Goal: Information Seeking & Learning: Check status

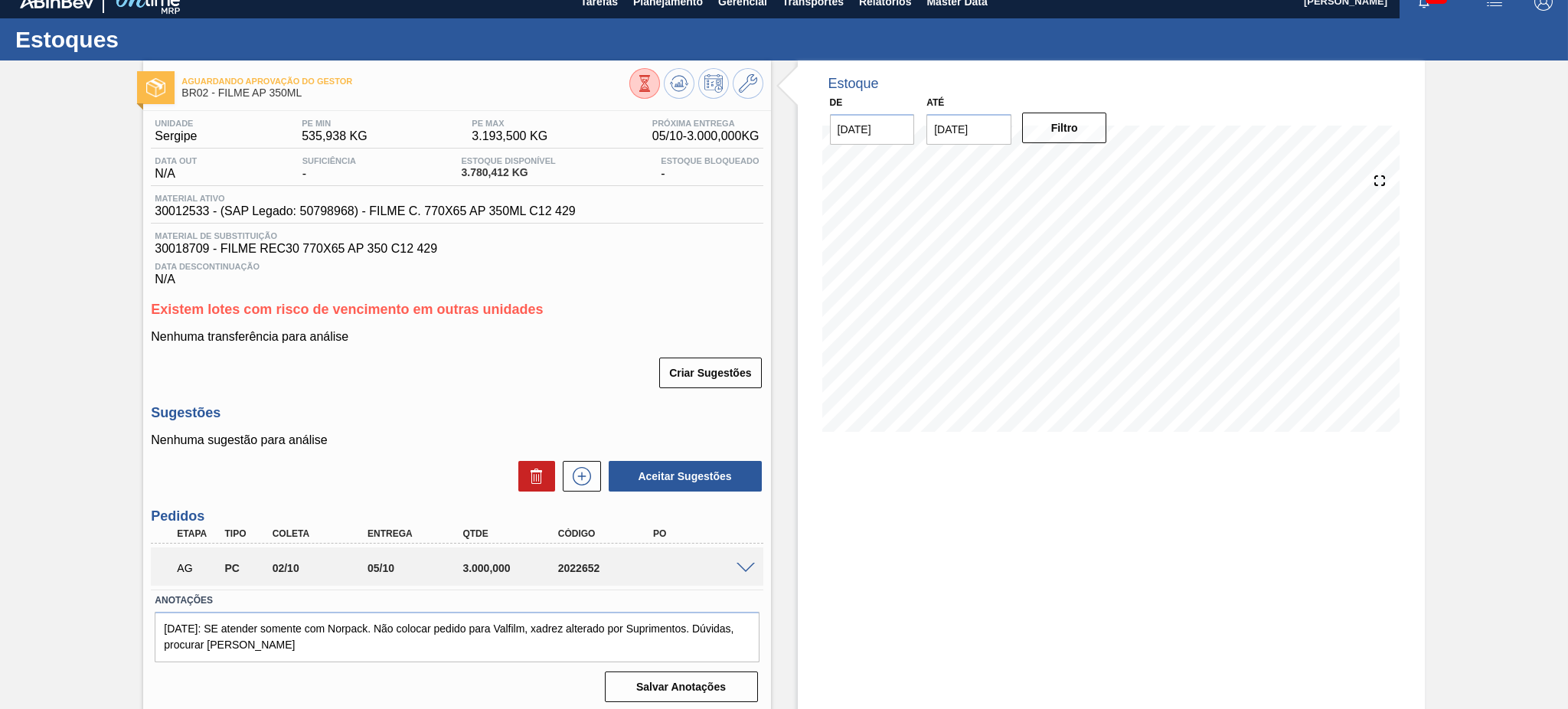
scroll to position [20, 0]
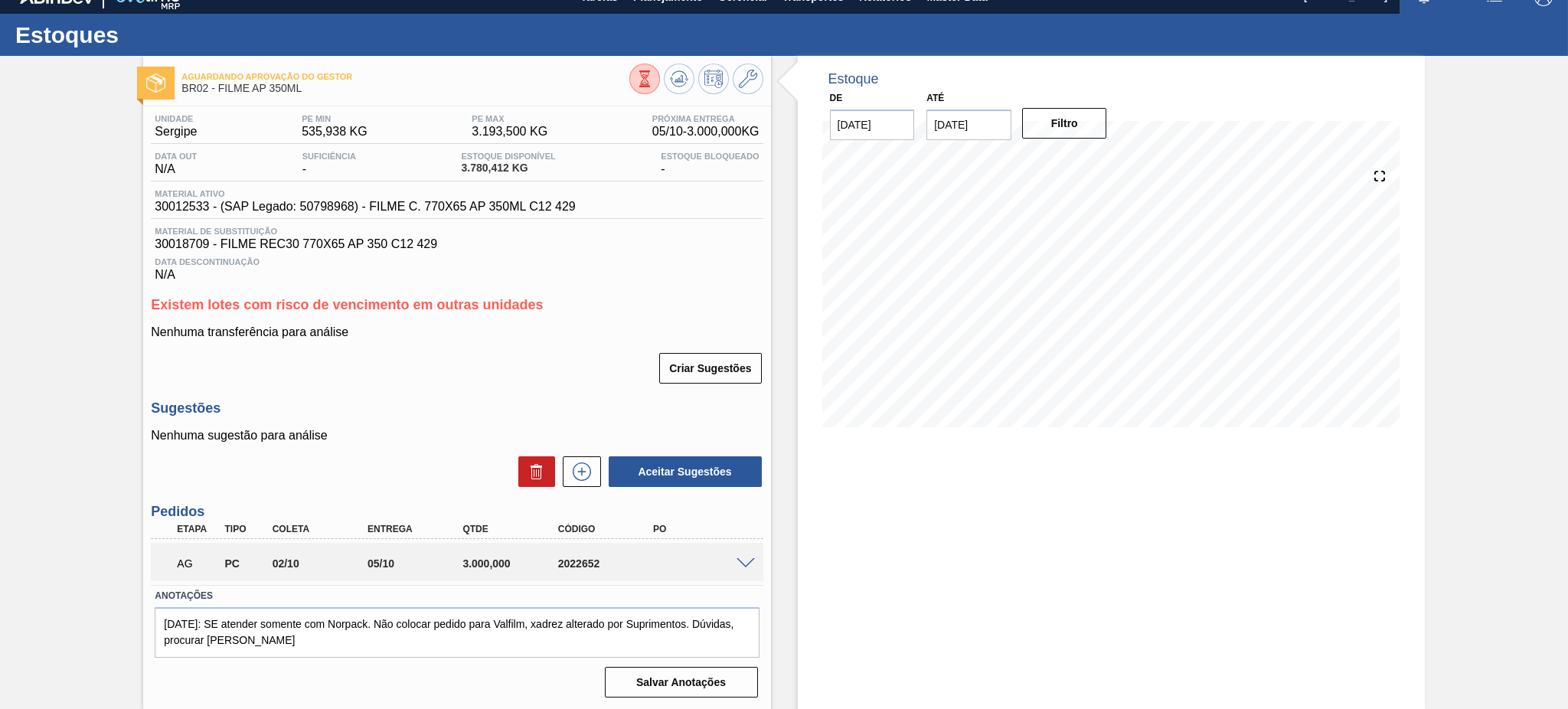
click at [744, 562] on span at bounding box center [746, 563] width 19 height 11
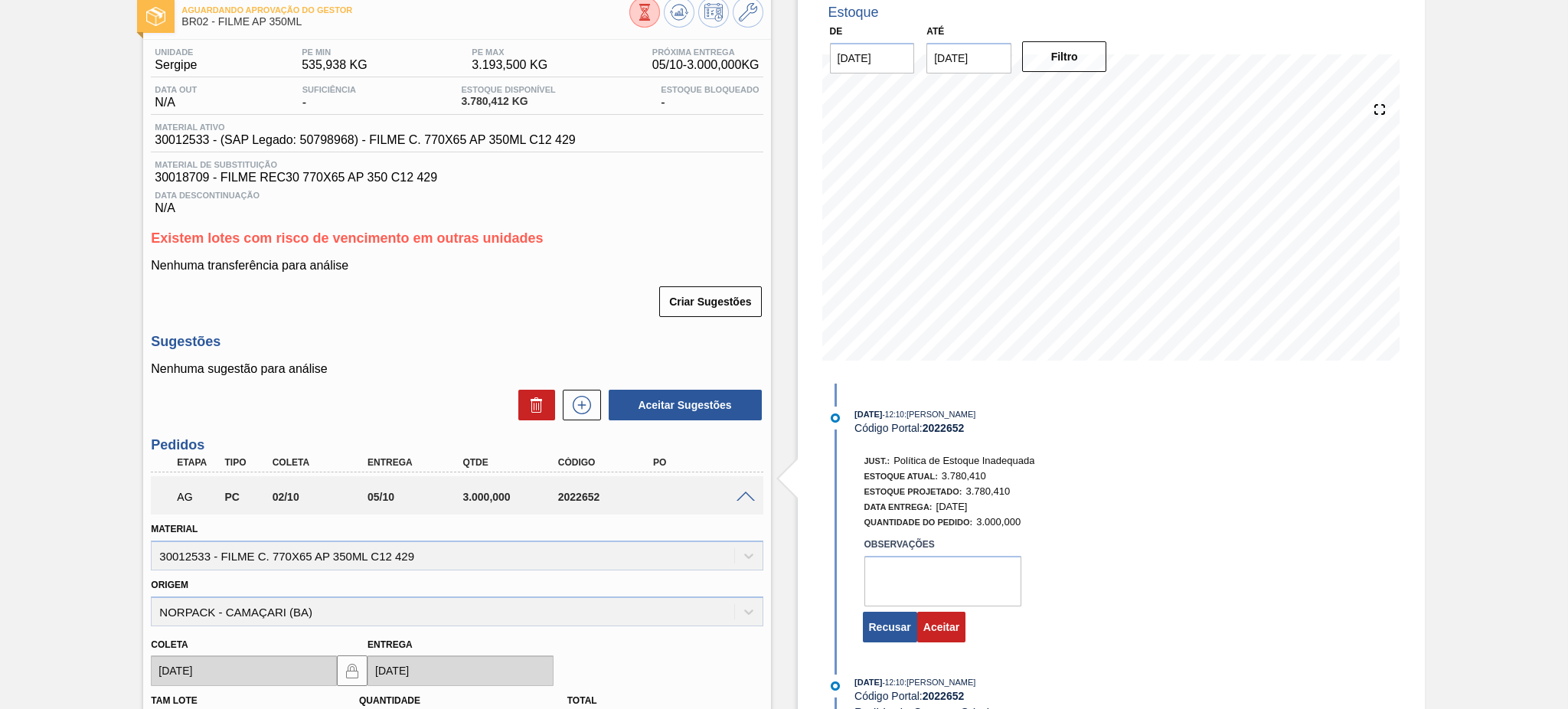
scroll to position [124, 0]
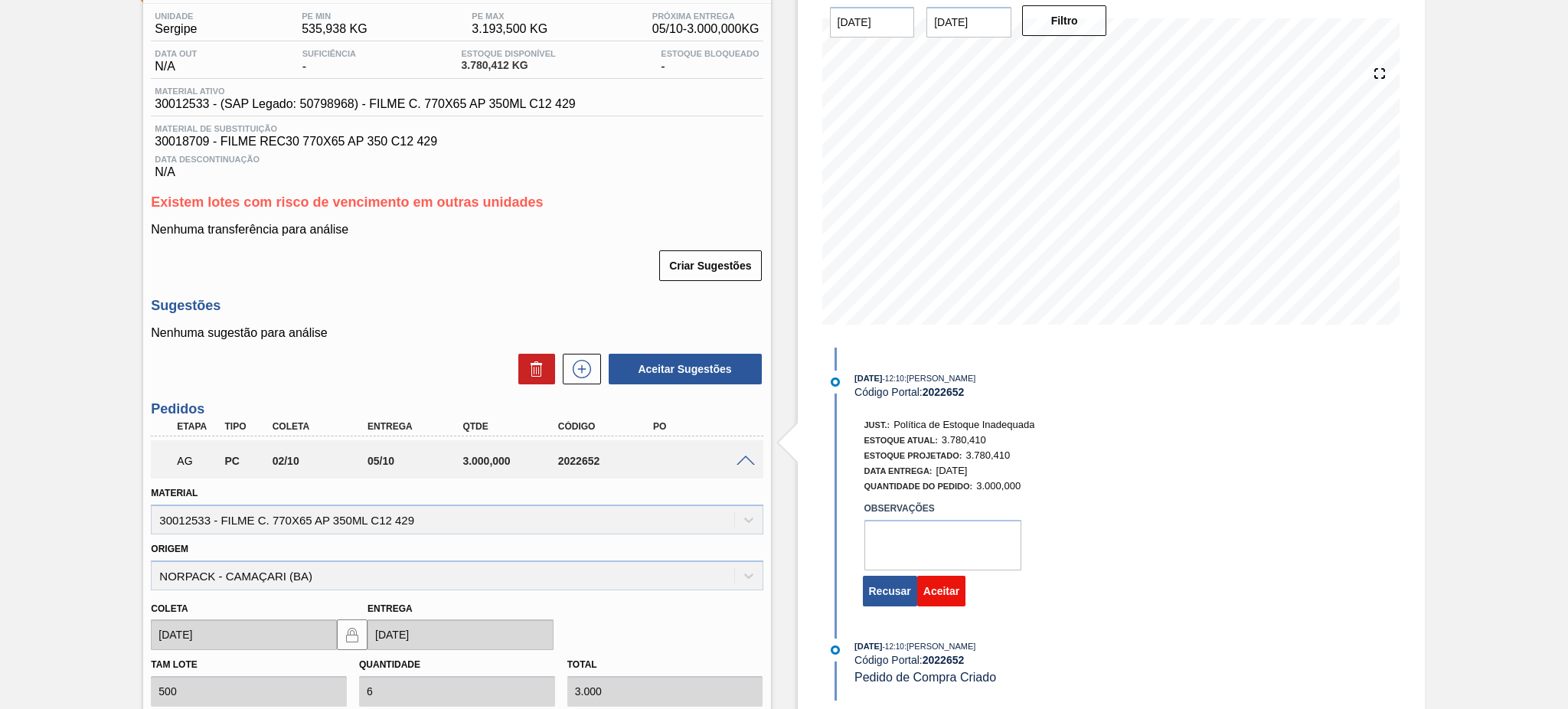
click at [935, 598] on button "Aceitar" at bounding box center [941, 591] width 49 height 31
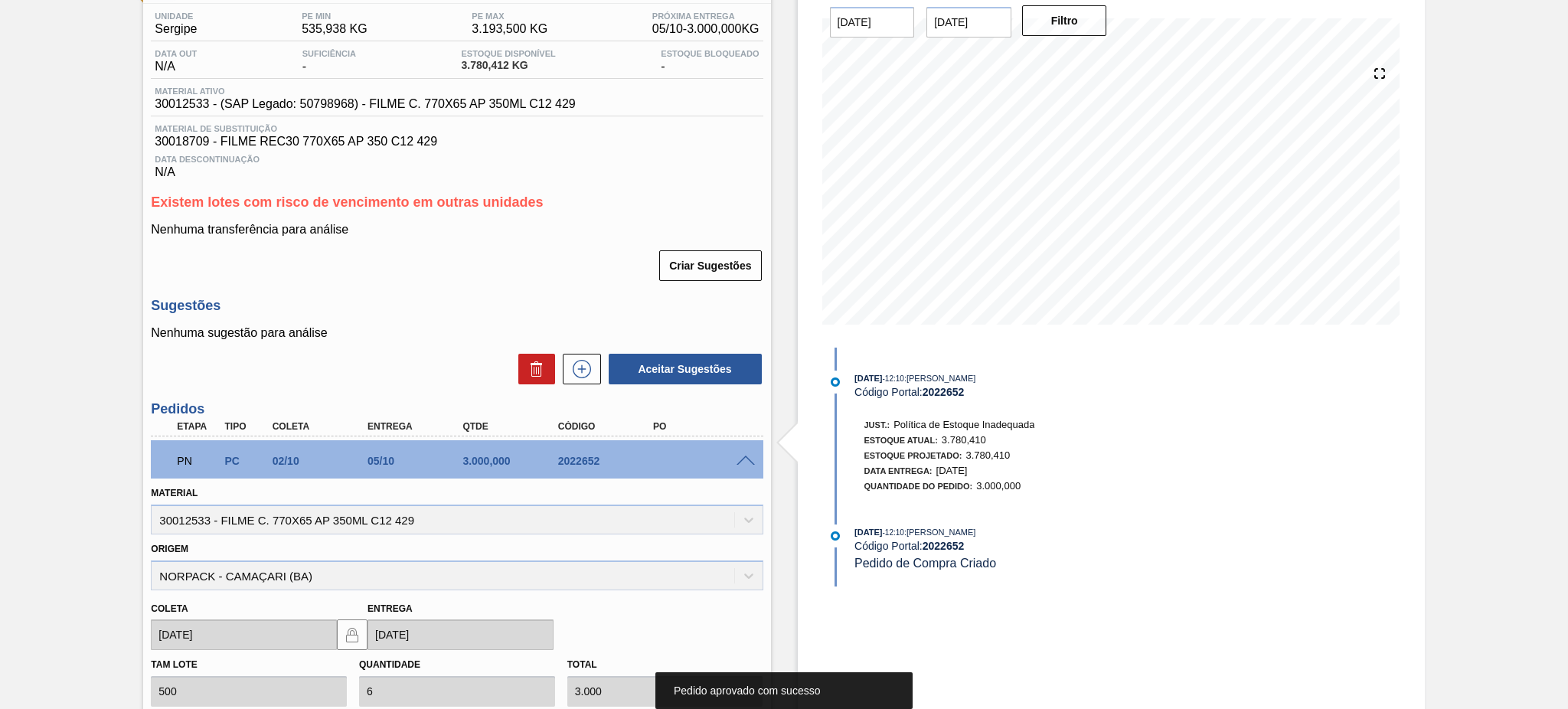
scroll to position [20, 0]
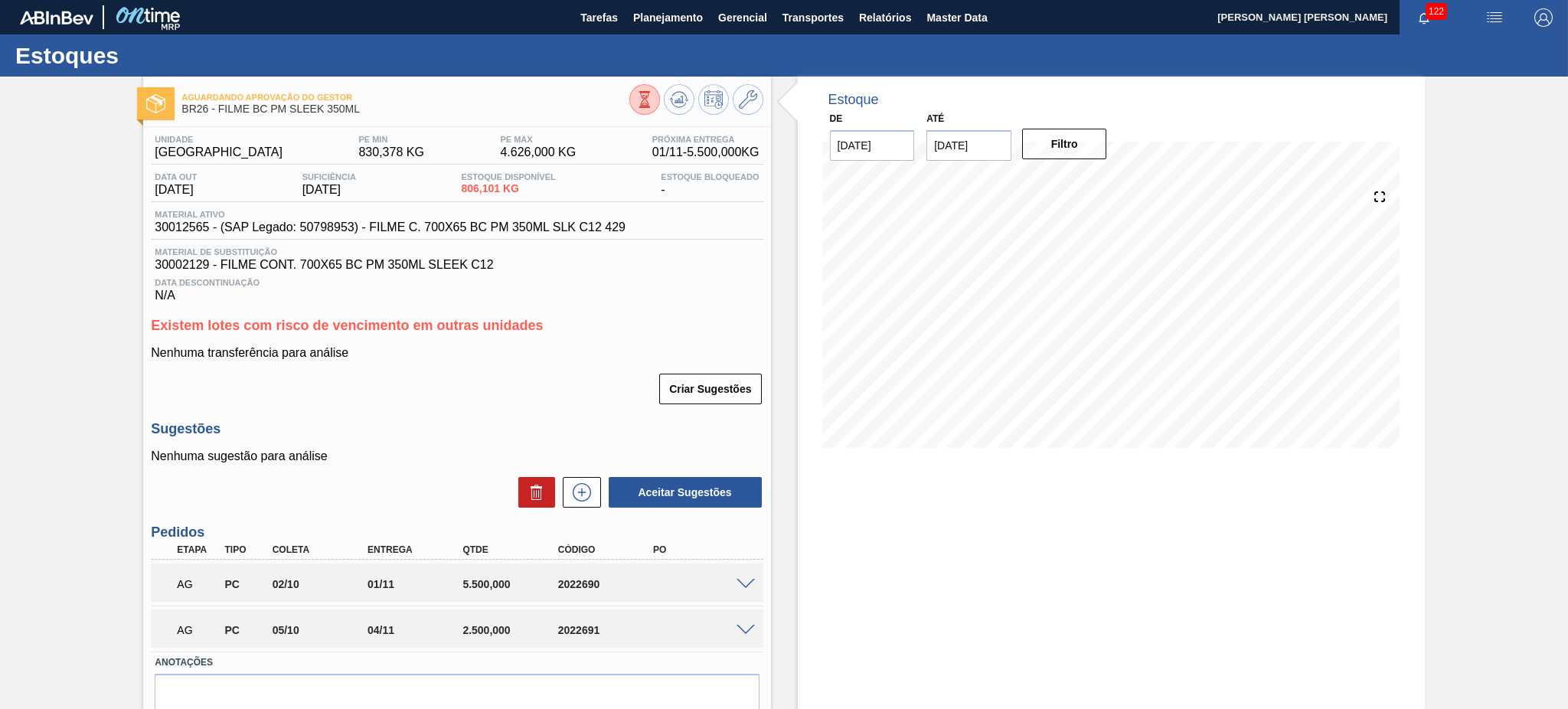
click at [743, 585] on span at bounding box center [746, 584] width 19 height 11
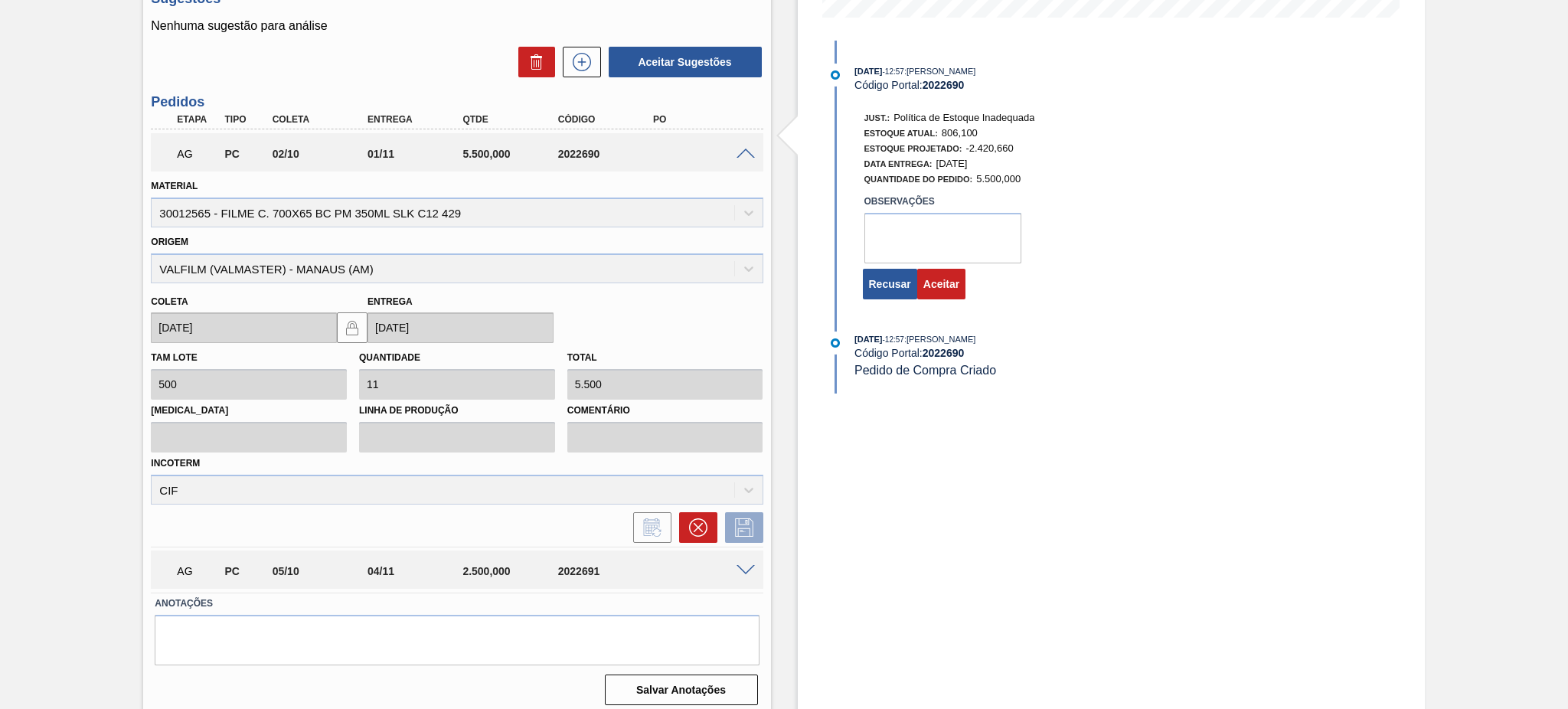
scroll to position [435, 0]
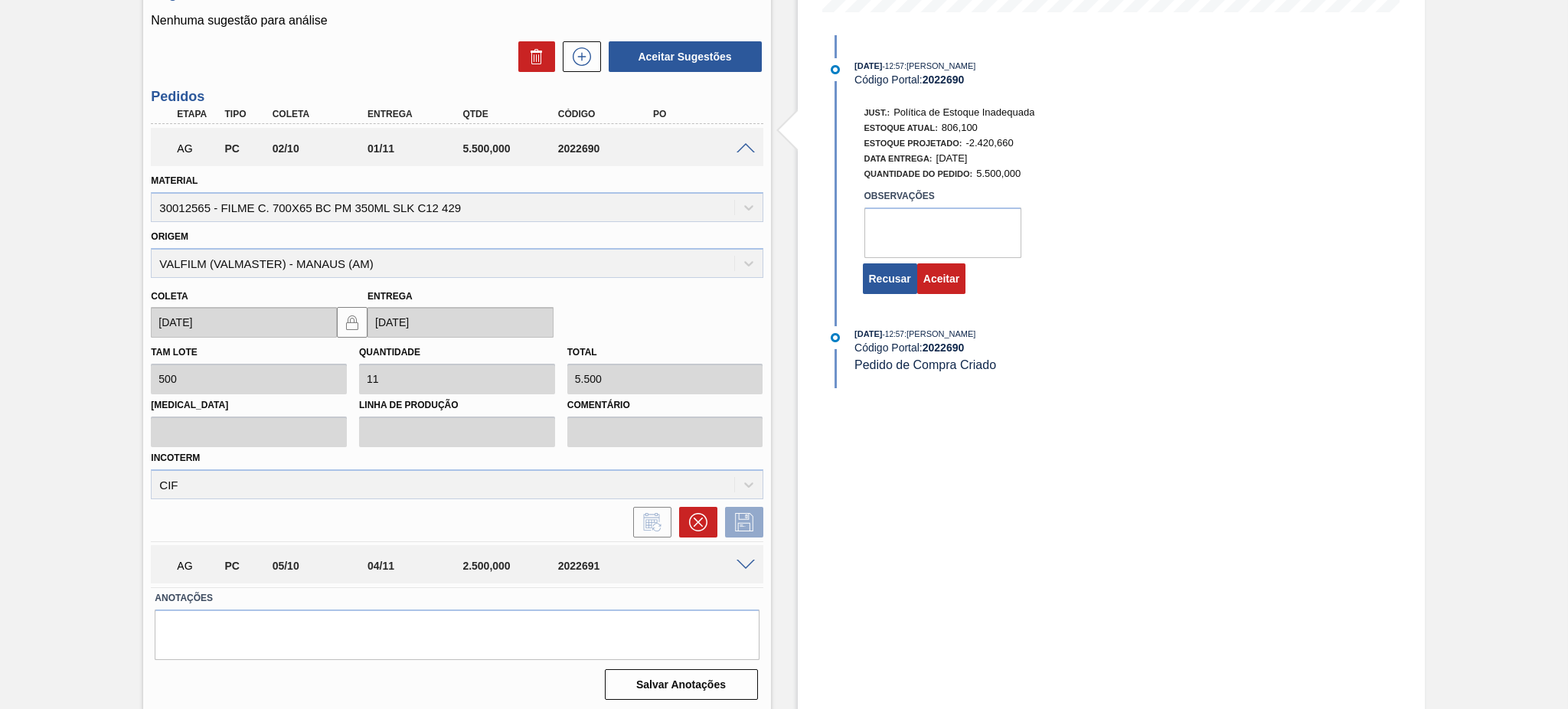
click at [746, 565] on span at bounding box center [746, 565] width 19 height 11
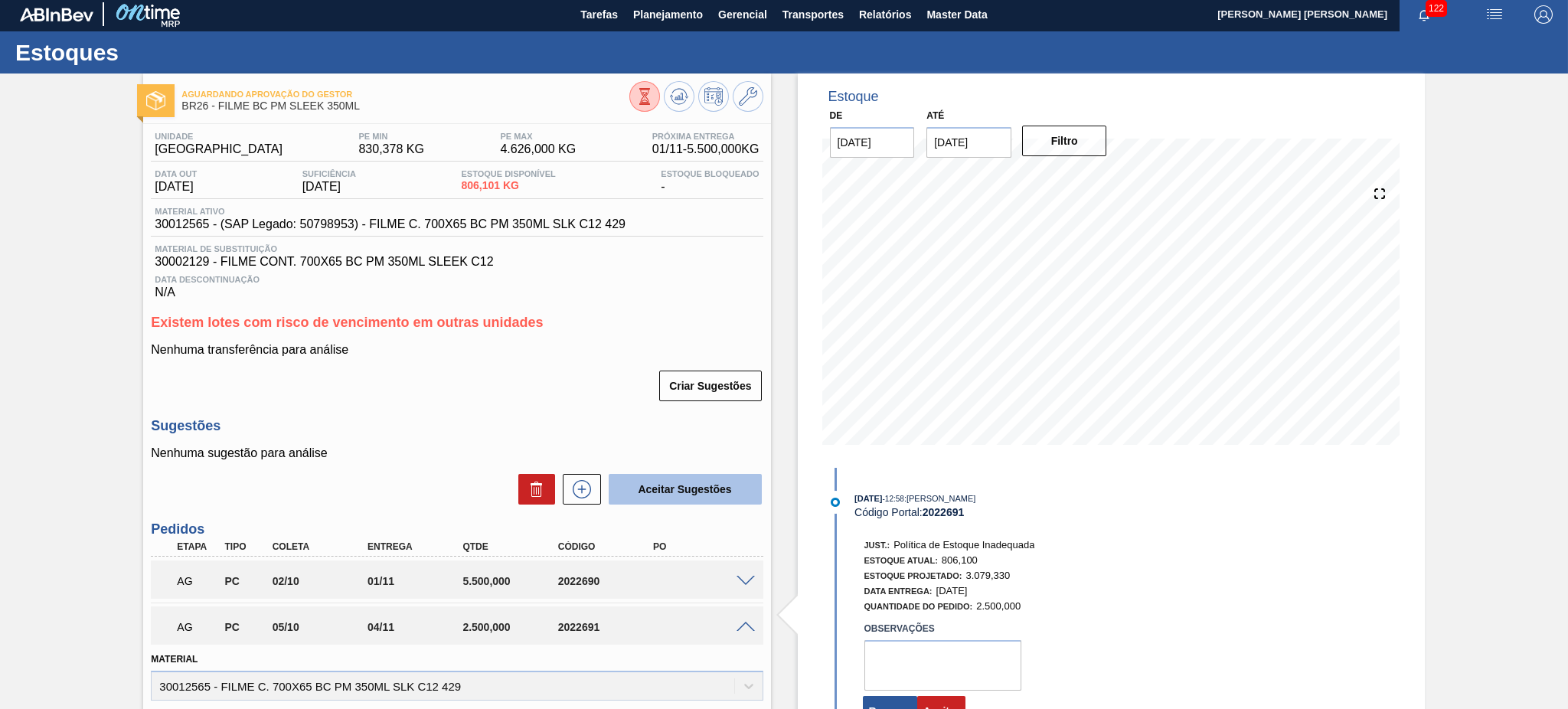
scroll to position [0, 0]
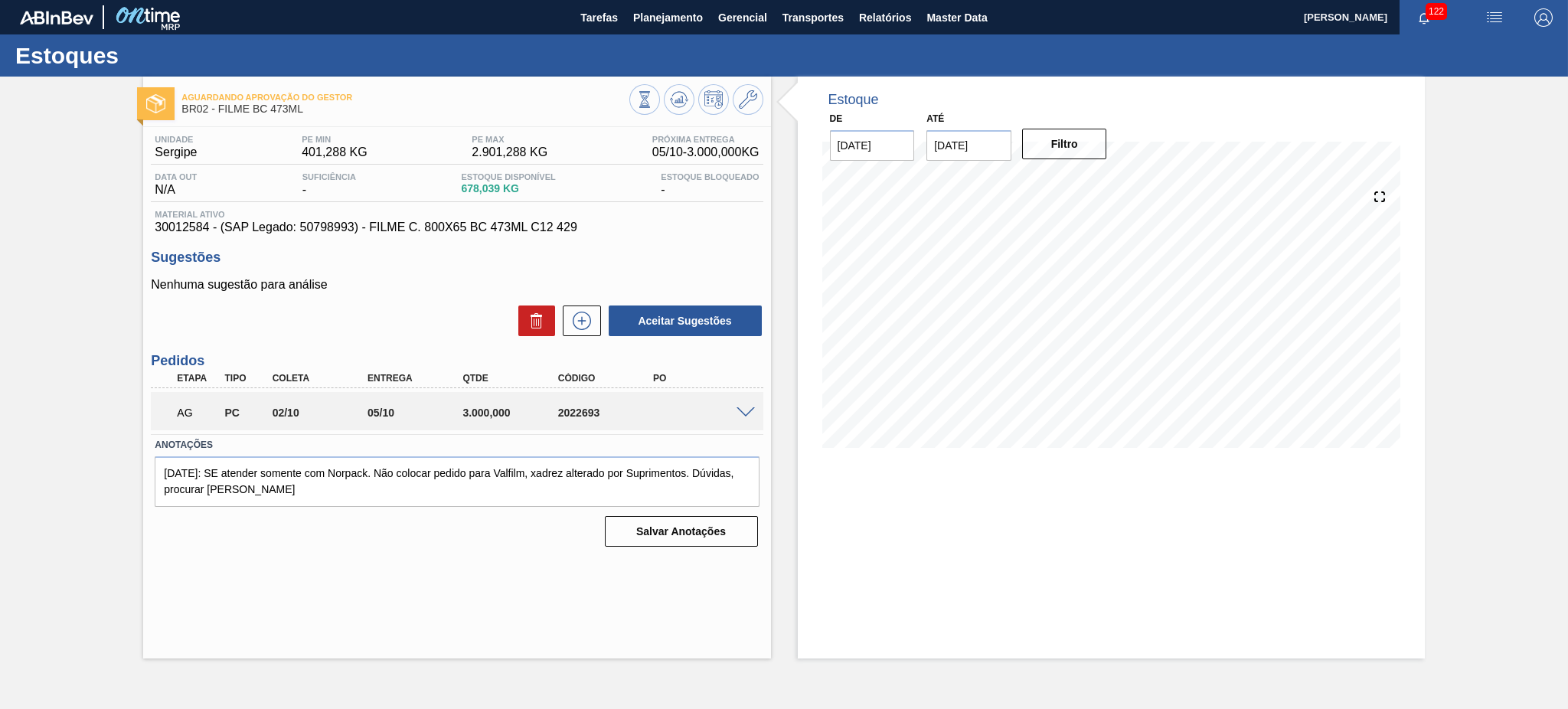
click at [742, 411] on span at bounding box center [746, 412] width 19 height 11
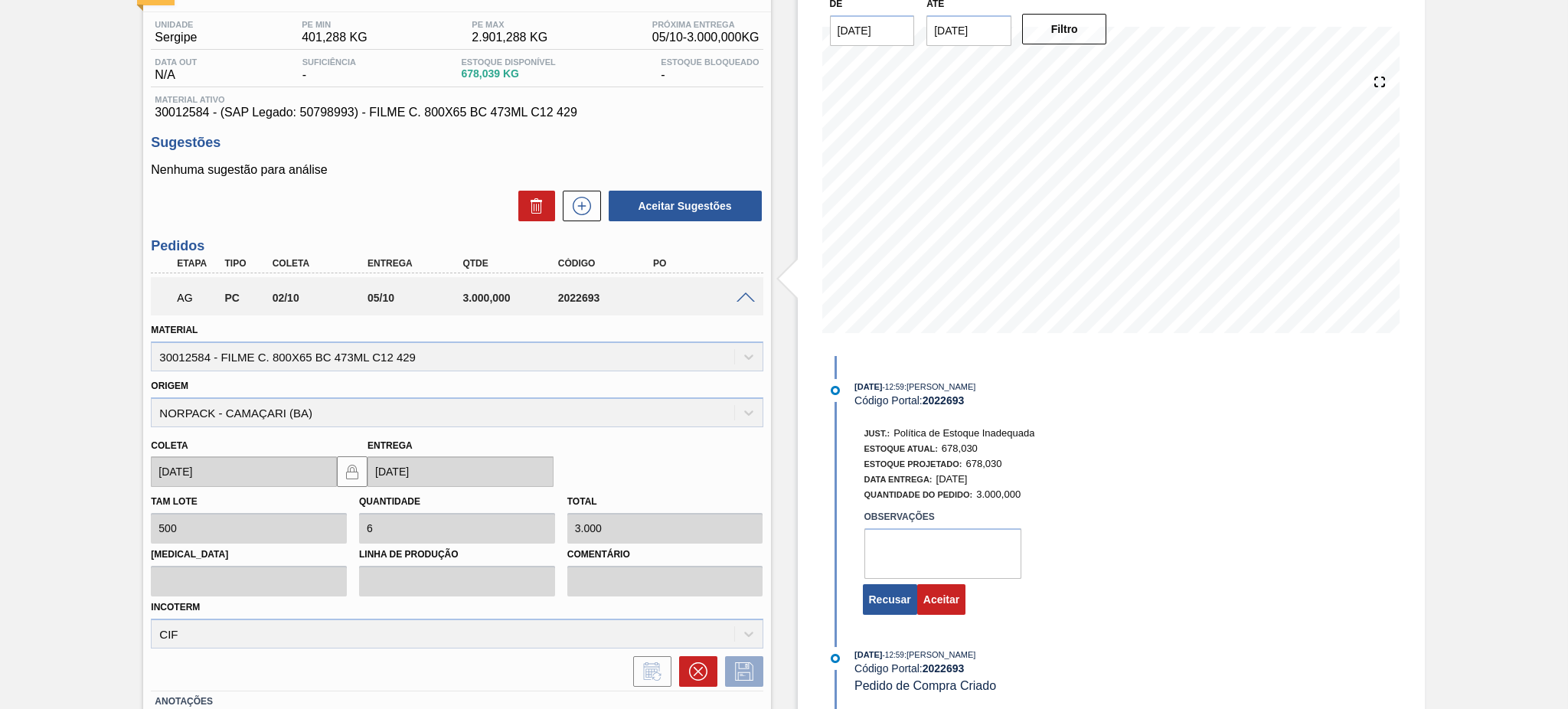
scroll to position [218, 0]
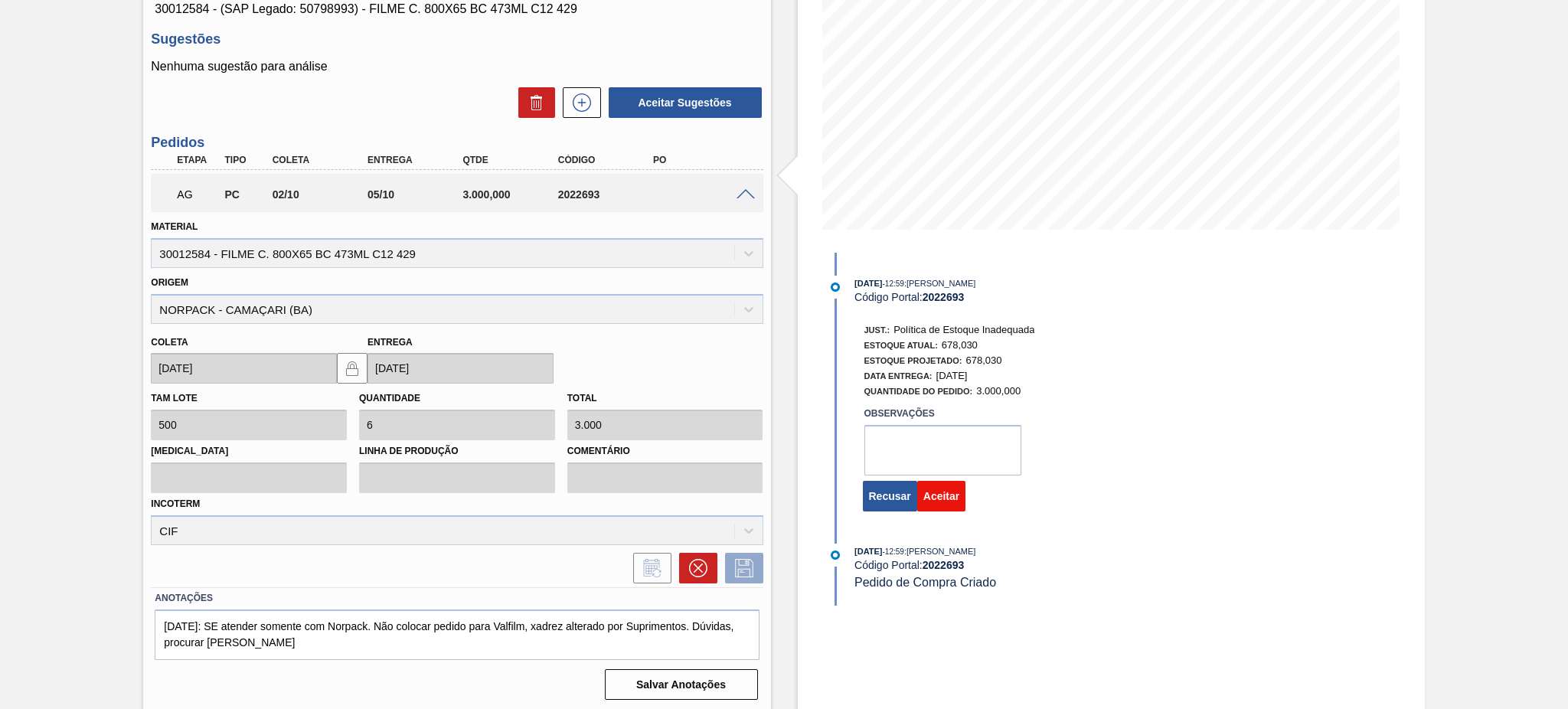
click at [926, 509] on button "Aceitar" at bounding box center [941, 495] width 49 height 31
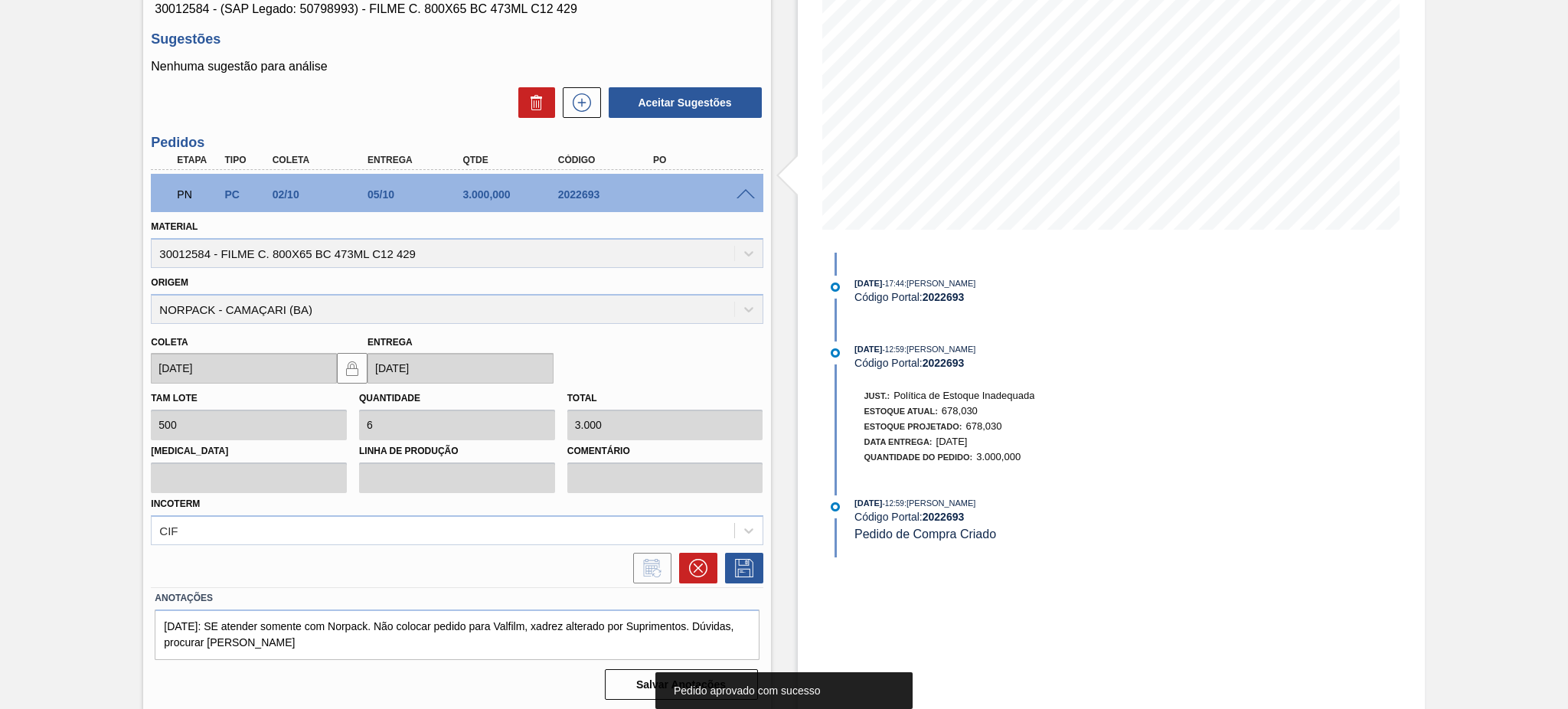
scroll to position [0, 0]
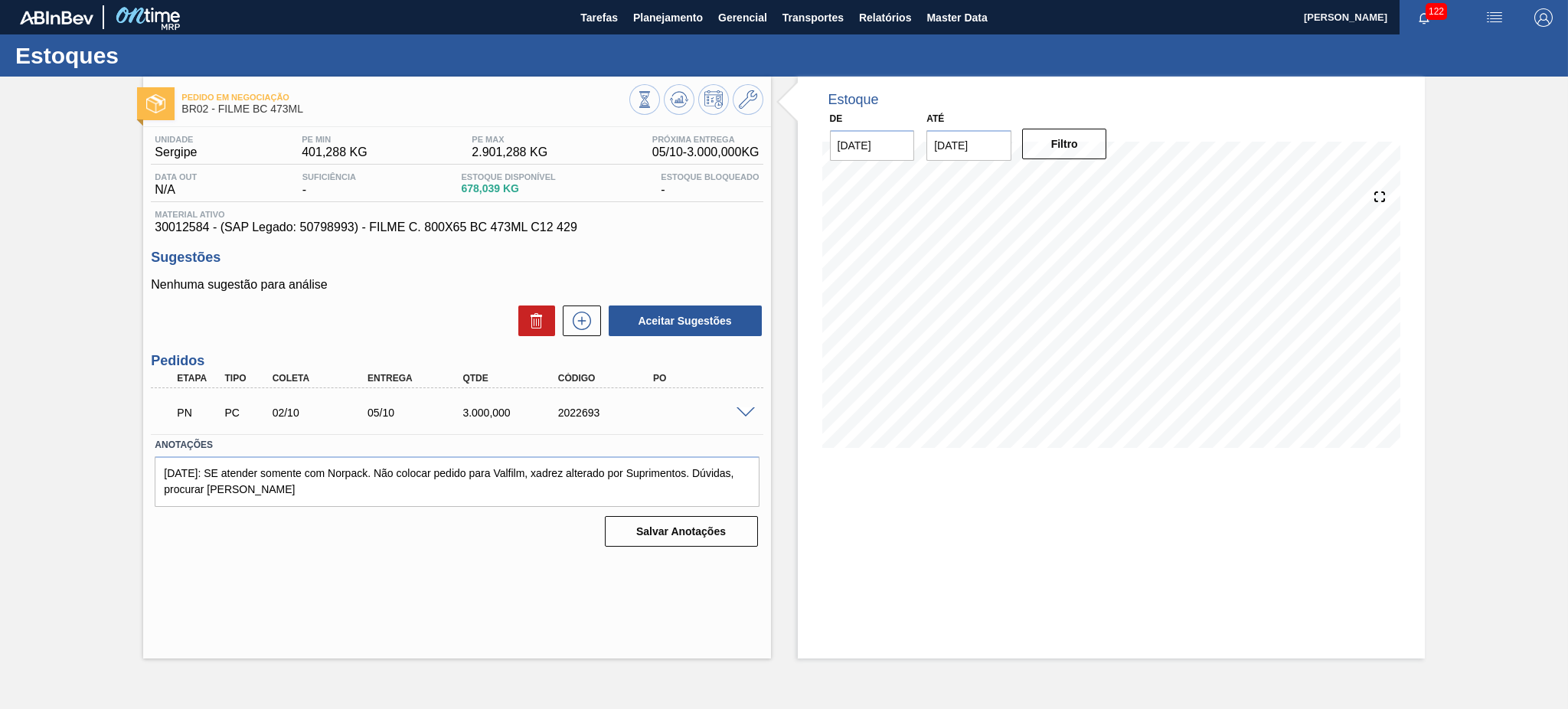
click at [744, 410] on span at bounding box center [746, 412] width 19 height 11
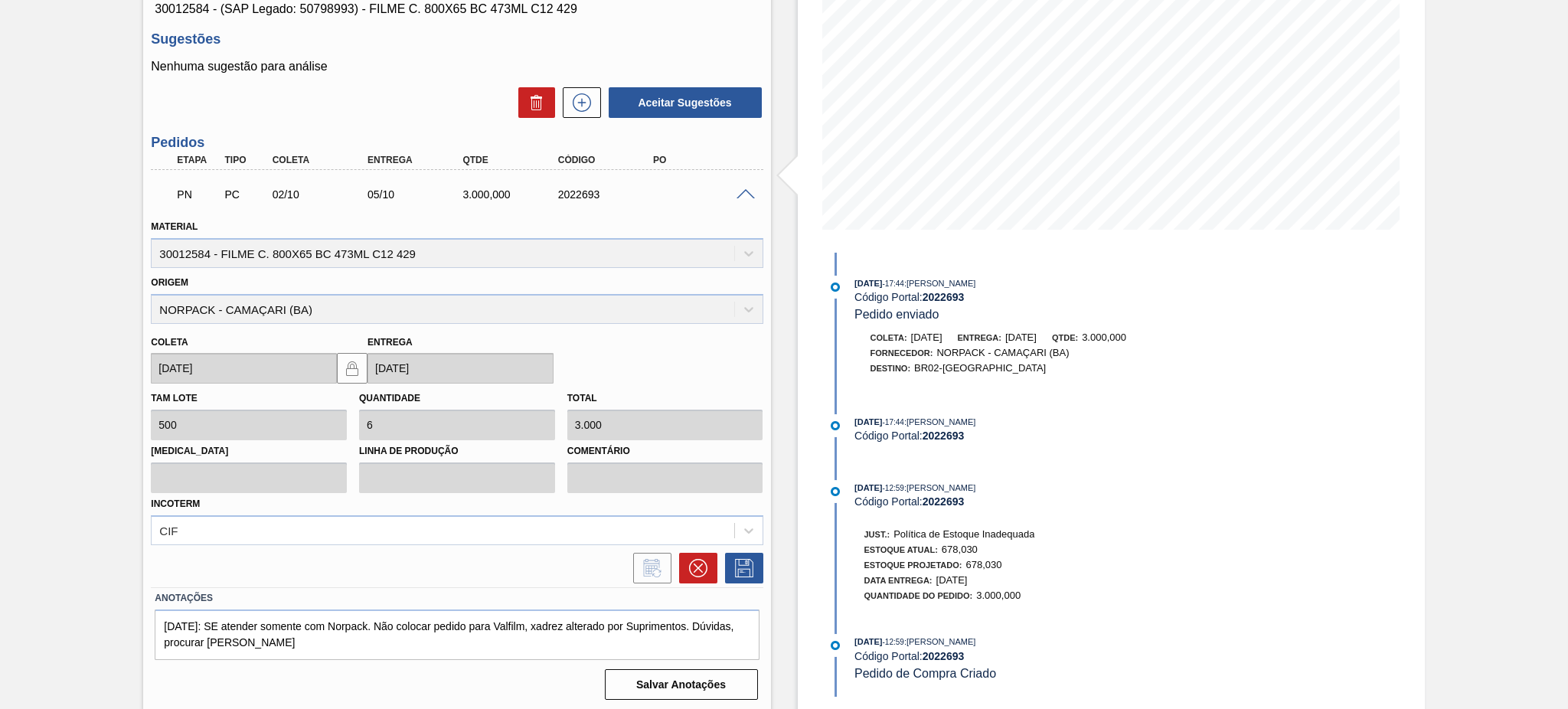
scroll to position [5, 0]
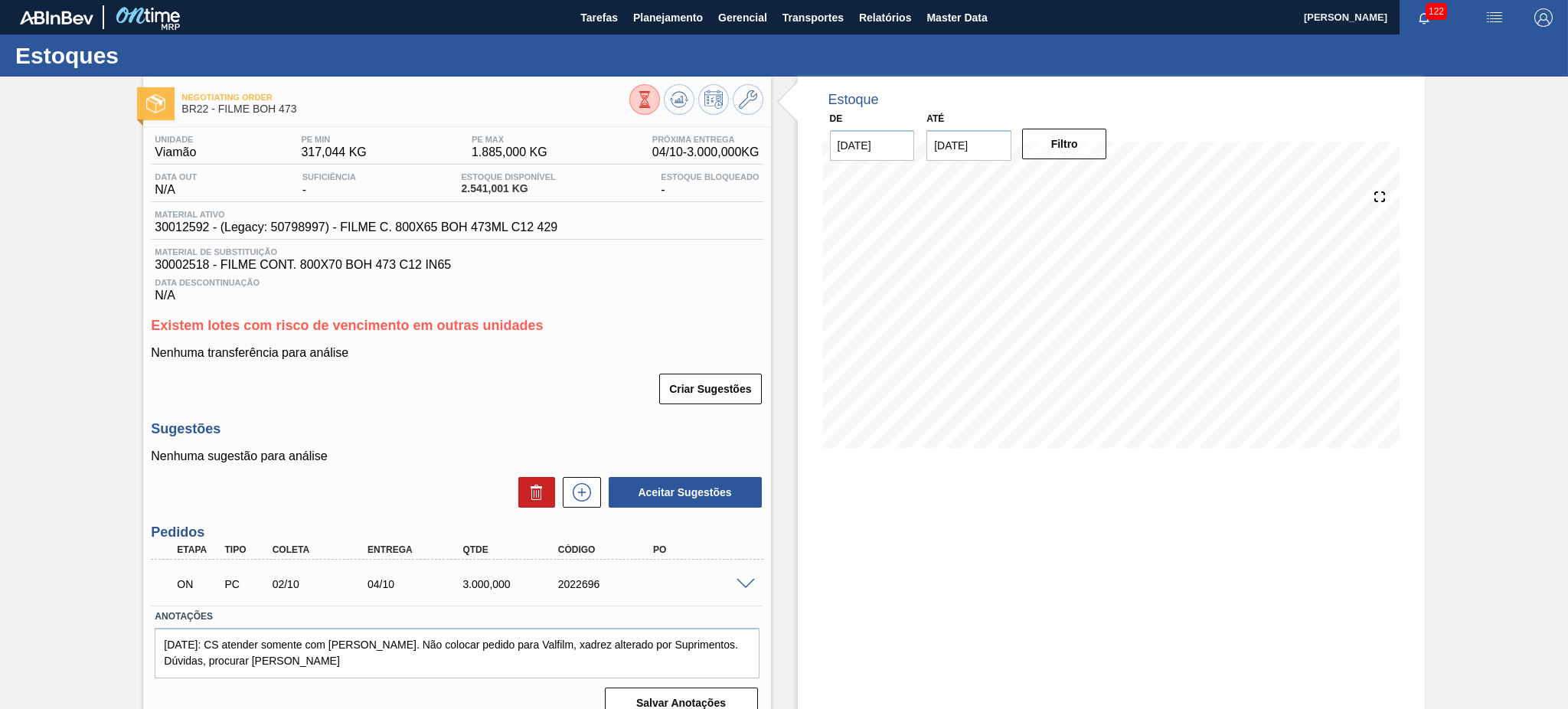
click at [749, 580] on span at bounding box center [746, 584] width 19 height 11
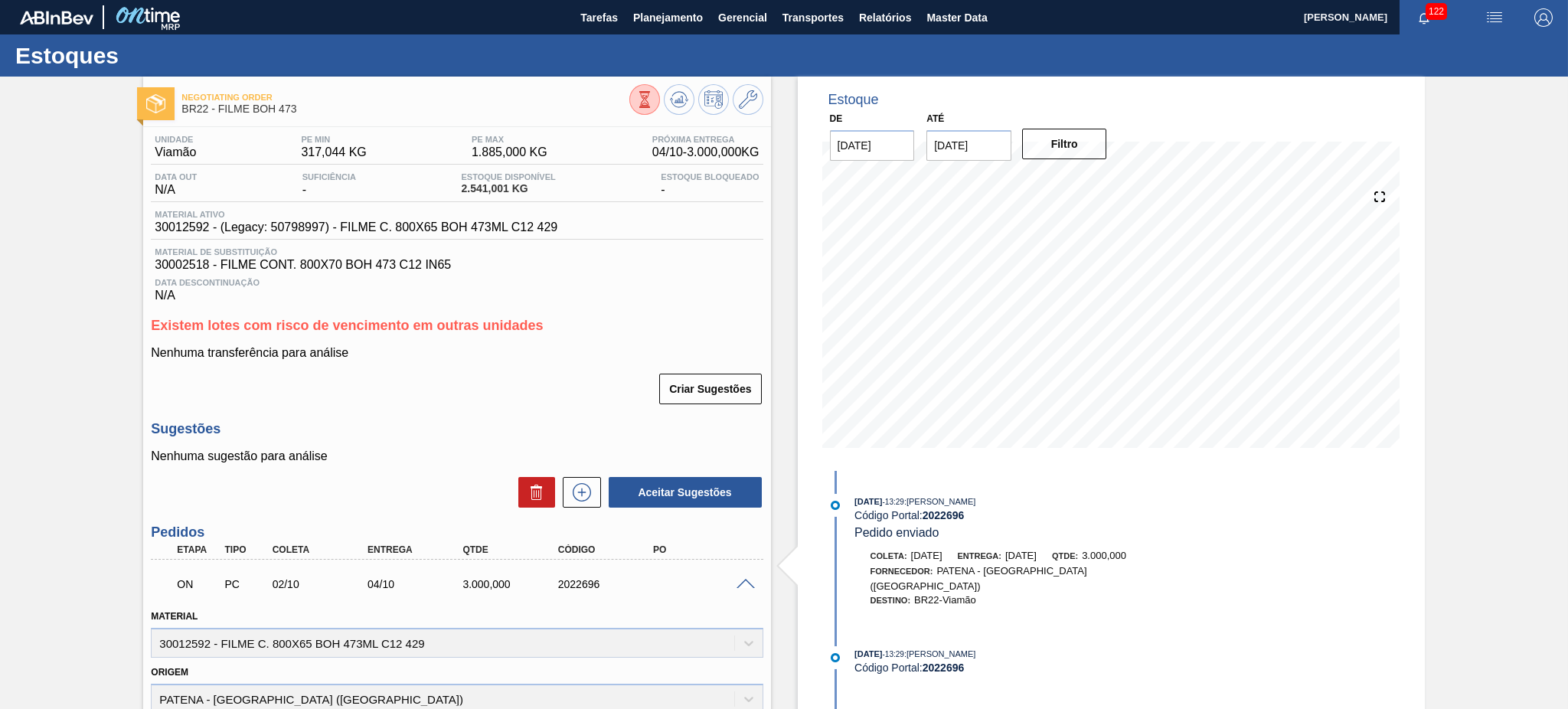
click at [752, 581] on span at bounding box center [746, 584] width 19 height 11
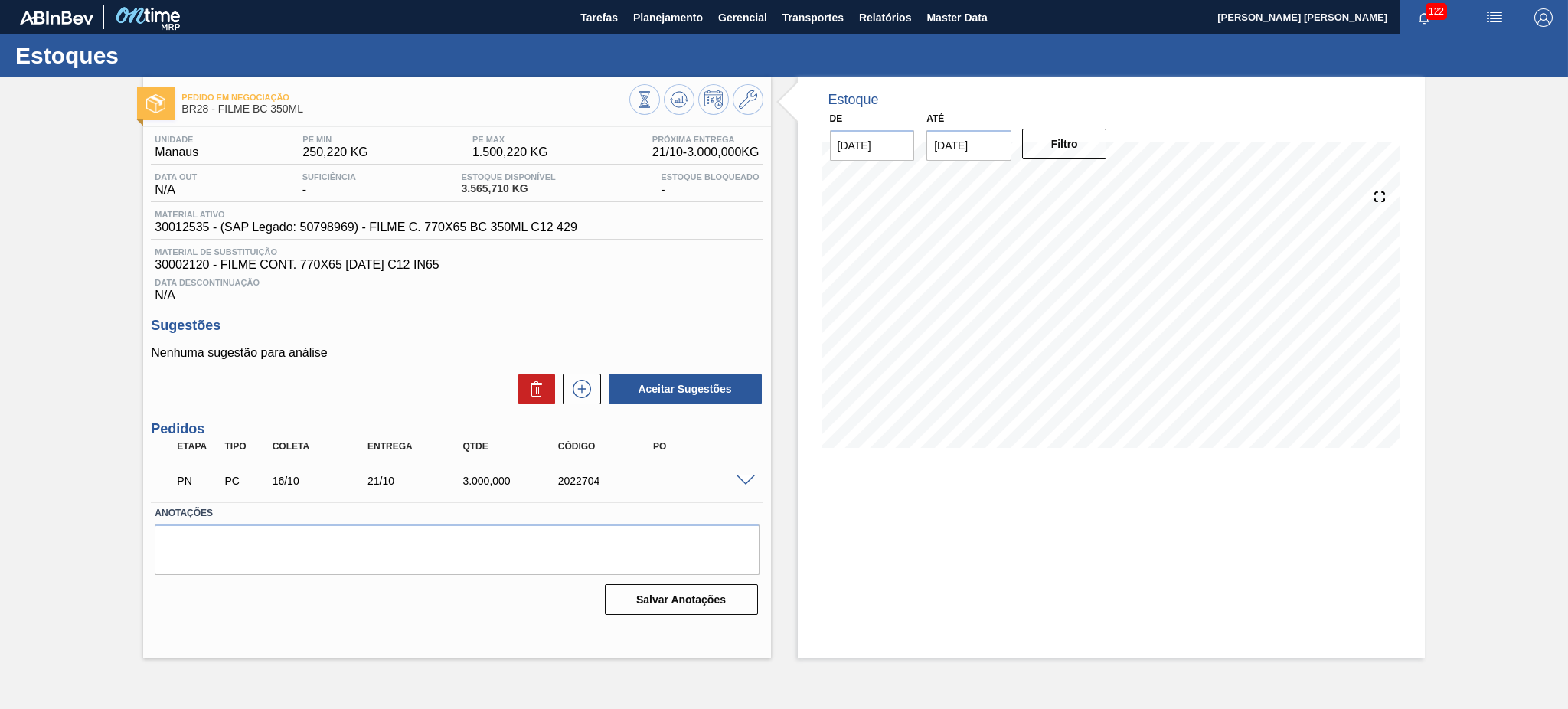
click at [750, 478] on span at bounding box center [746, 480] width 19 height 11
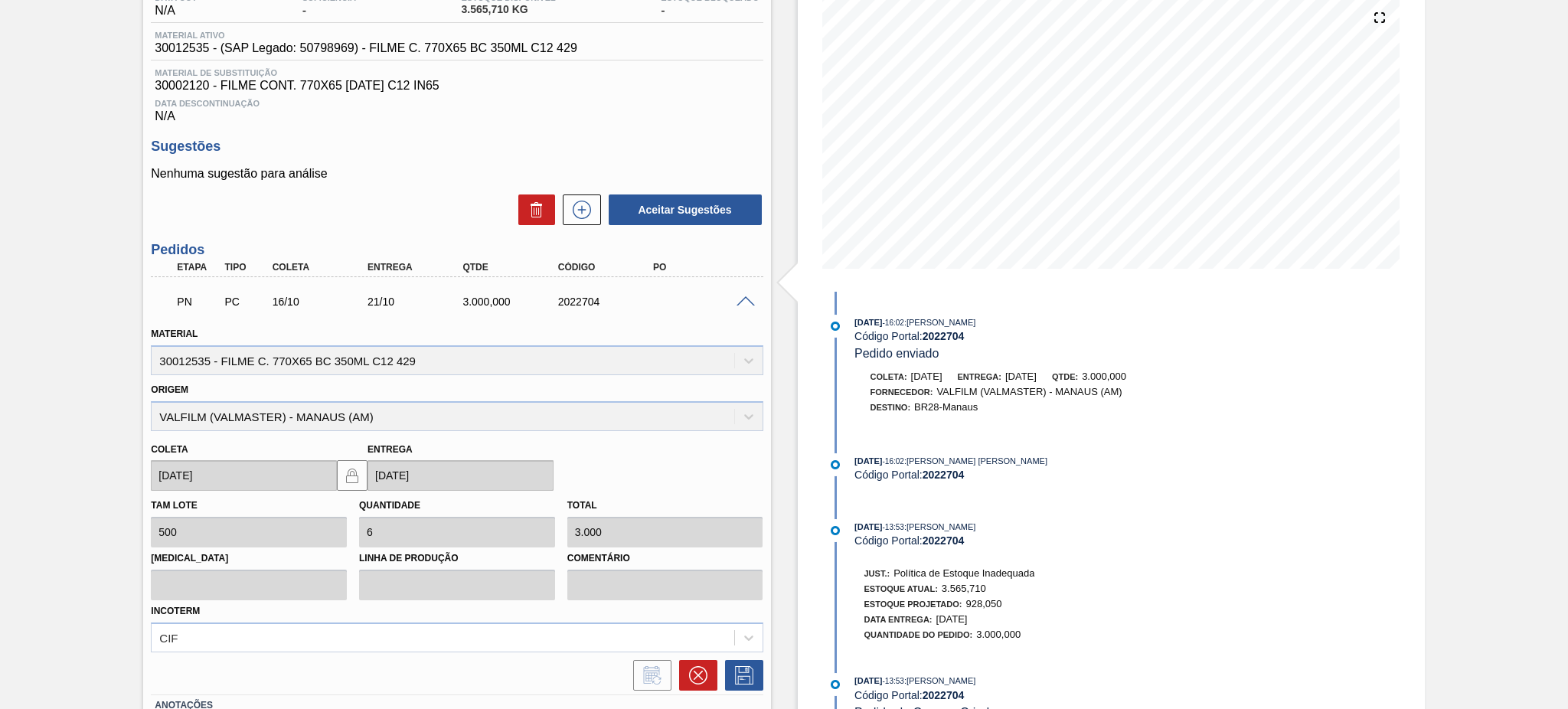
scroll to position [286, 0]
